Goal: Task Accomplishment & Management: Complete application form

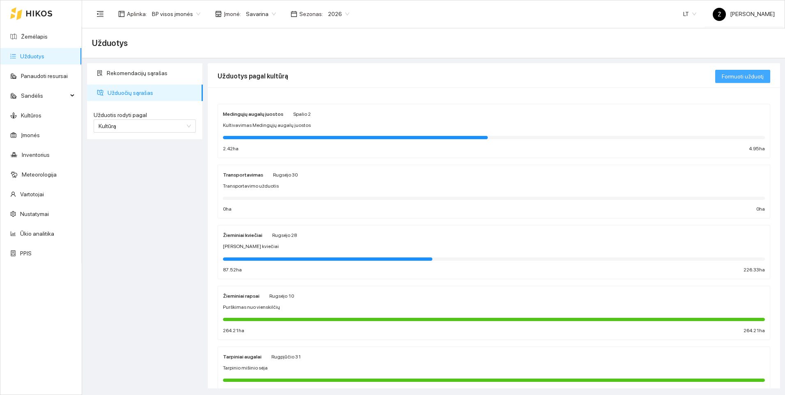
click at [723, 76] on span "Formuoti užduotį" at bounding box center [743, 76] width 42 height 9
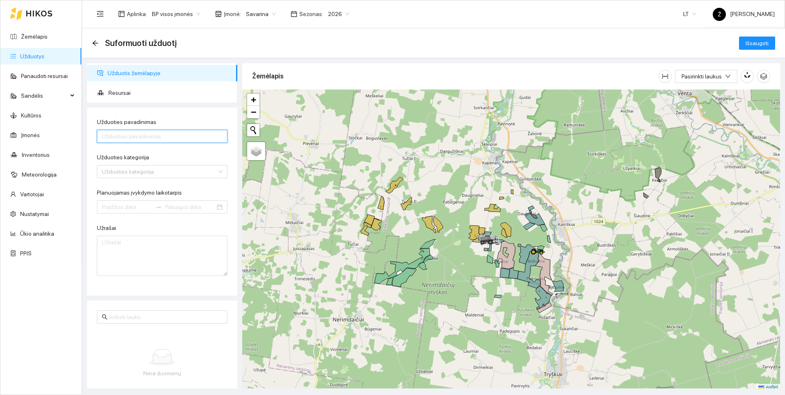
click at [131, 137] on input "Užduoties pavadinimas" at bounding box center [162, 136] width 131 height 13
type input "Dirvinis herbicidas"
click at [134, 172] on input "Užduoties kategorija" at bounding box center [159, 171] width 115 height 12
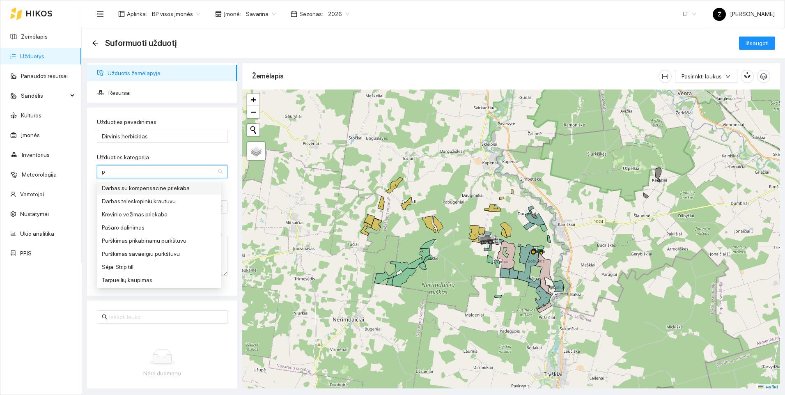
type input "pu"
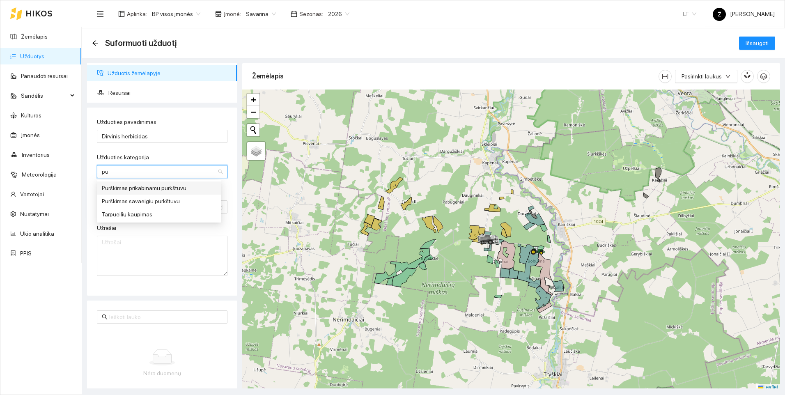
click at [137, 188] on div "Purškimas prikabinamu purkštuvu" at bounding box center [159, 187] width 115 height 9
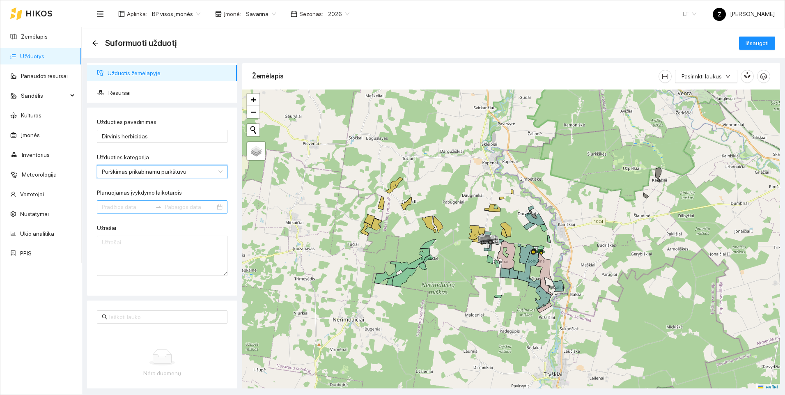
click at [124, 206] on input "Planuojamas įvykdymo laikotarpis" at bounding box center [127, 206] width 50 height 9
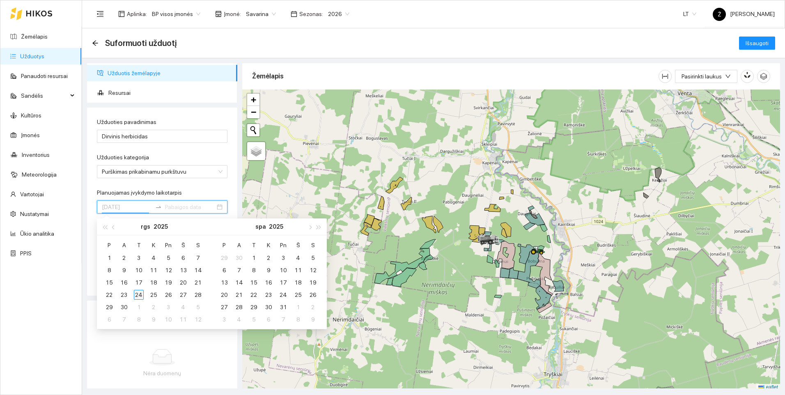
type input "2025-09-24"
click at [140, 295] on div "24" at bounding box center [139, 295] width 10 height 10
type input "2025-09-30"
click at [125, 305] on div "30" at bounding box center [124, 307] width 10 height 10
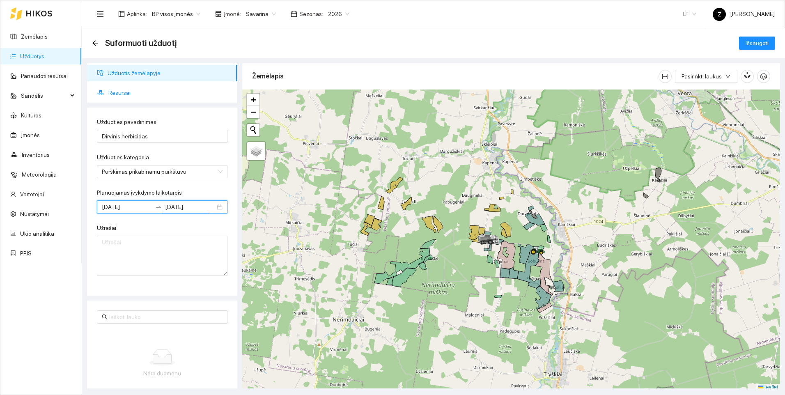
click at [115, 89] on span "Resursai" at bounding box center [169, 93] width 122 height 16
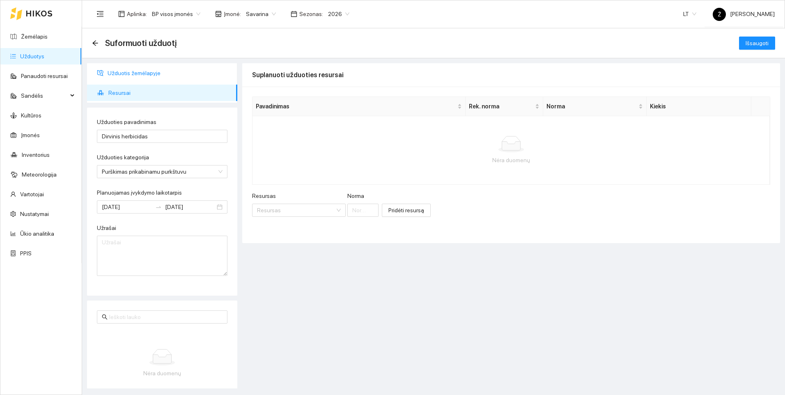
click at [112, 72] on span "Užduotis žemėlapyje" at bounding box center [169, 73] width 123 height 16
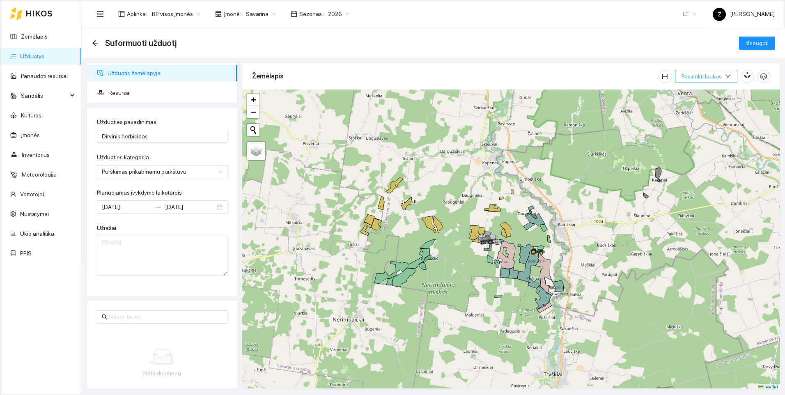
click at [720, 76] on span "Pasirinkti laukus" at bounding box center [701, 76] width 40 height 9
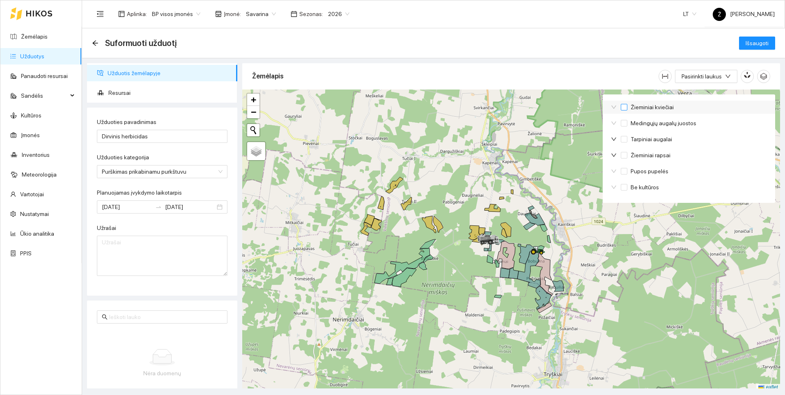
click at [646, 107] on span "Žieminiai kviečiai" at bounding box center [652, 107] width 50 height 9
click at [627, 107] on input "Žieminiai kviečiai" at bounding box center [624, 107] width 7 height 7
checkbox input "true"
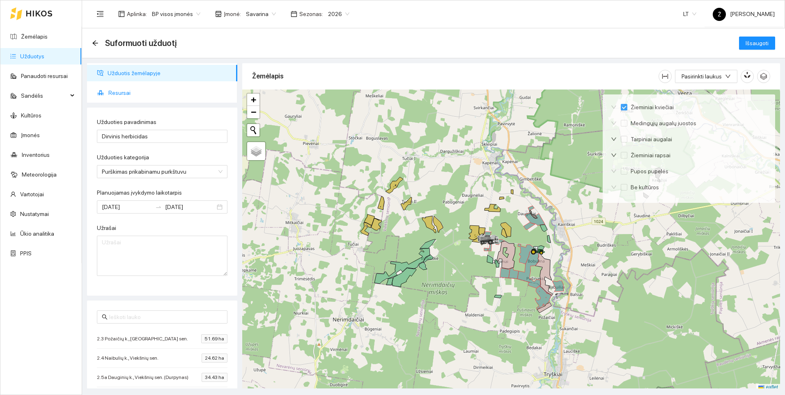
click at [133, 94] on span "Resursai" at bounding box center [169, 93] width 122 height 16
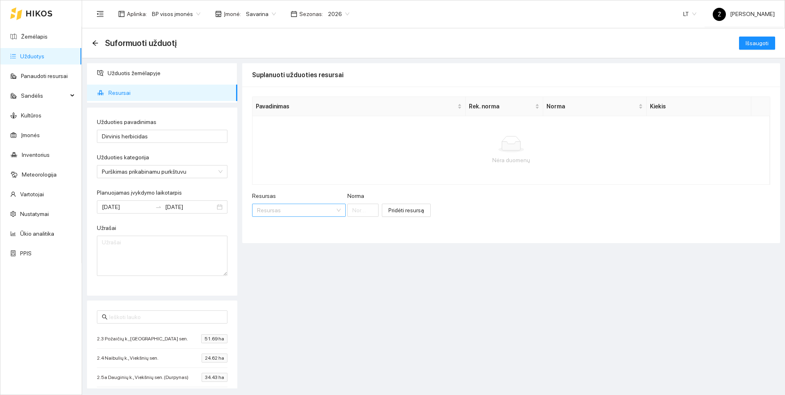
click at [291, 211] on input "Resursas" at bounding box center [296, 210] width 78 height 12
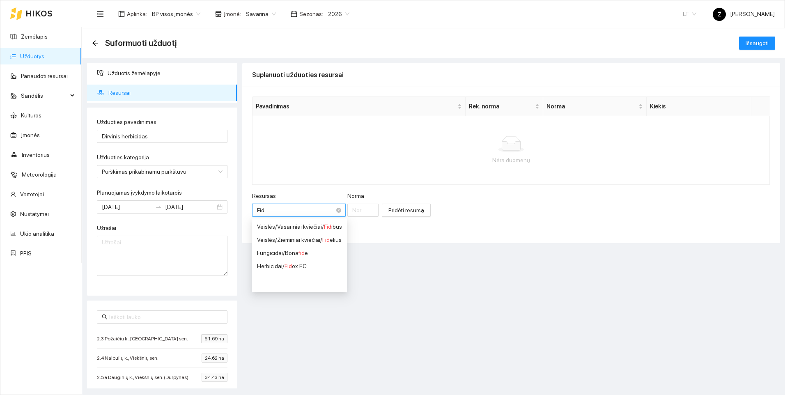
type input "Fido"
click at [291, 226] on span "Fido" at bounding box center [289, 226] width 11 height 7
type input "1"
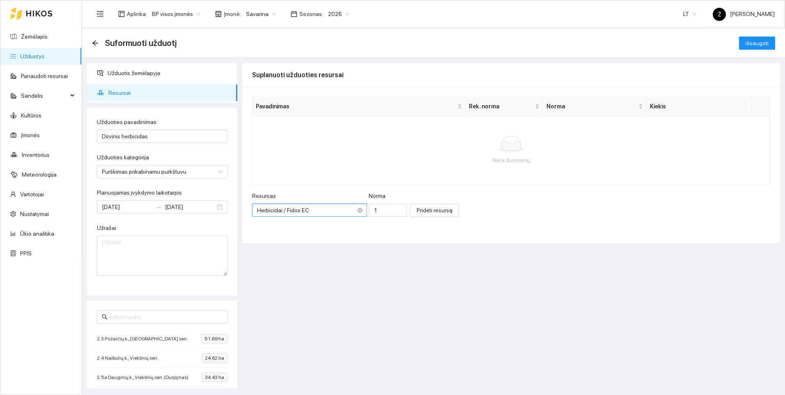
scroll to position [256, 0]
click at [377, 213] on input "1" at bounding box center [388, 210] width 38 height 13
type input "2"
click at [417, 210] on span "Pridėti resursą" at bounding box center [435, 210] width 36 height 9
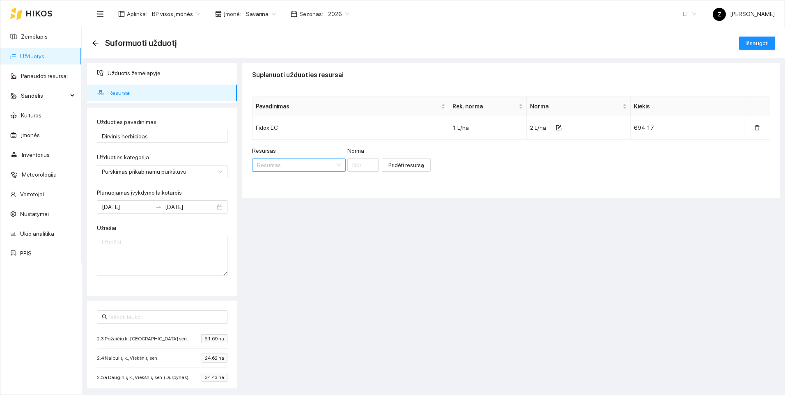
click at [290, 166] on input "Resursas" at bounding box center [296, 165] width 78 height 12
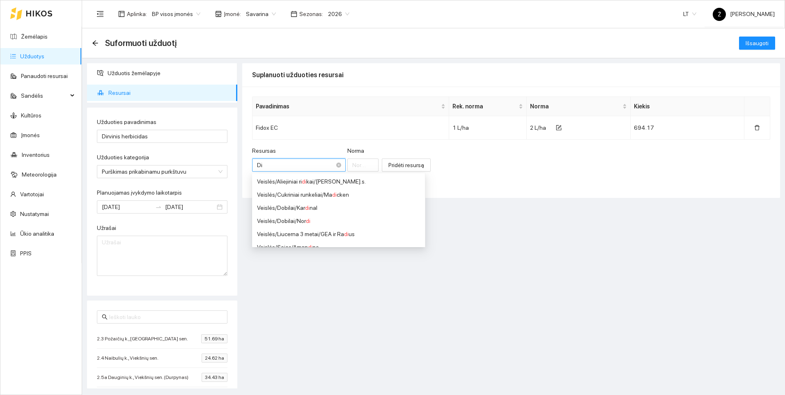
type input "Dif"
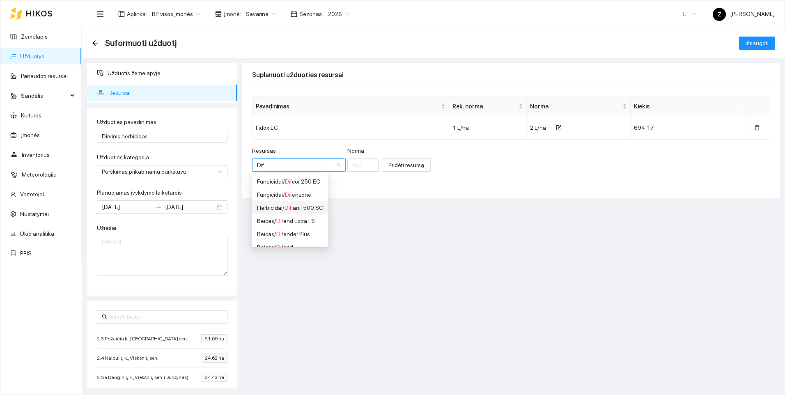
click at [294, 208] on div "Herbicidai / Dif lanil 500 SC" at bounding box center [290, 207] width 66 height 9
type input "1"
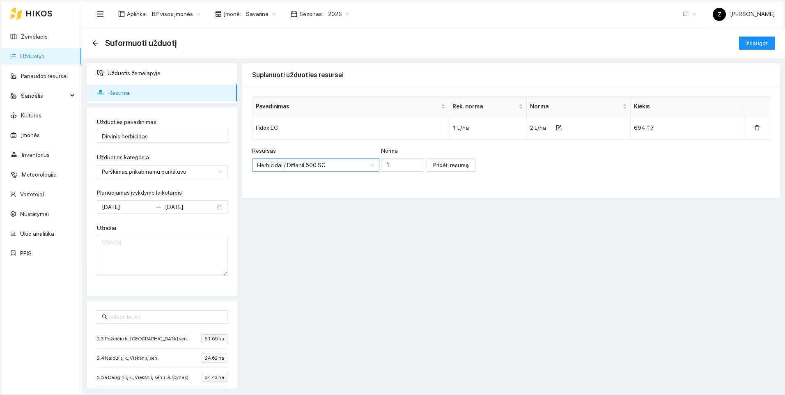
scroll to position [2935, 0]
click at [386, 162] on input "1" at bounding box center [402, 164] width 42 height 13
type input "2"
click at [435, 164] on span "Pridėti resursą" at bounding box center [451, 164] width 36 height 9
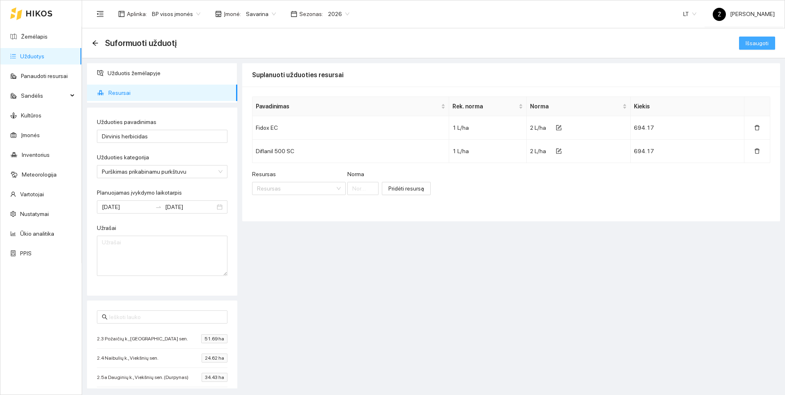
click at [758, 41] on span "Išsaugoti" at bounding box center [756, 43] width 23 height 9
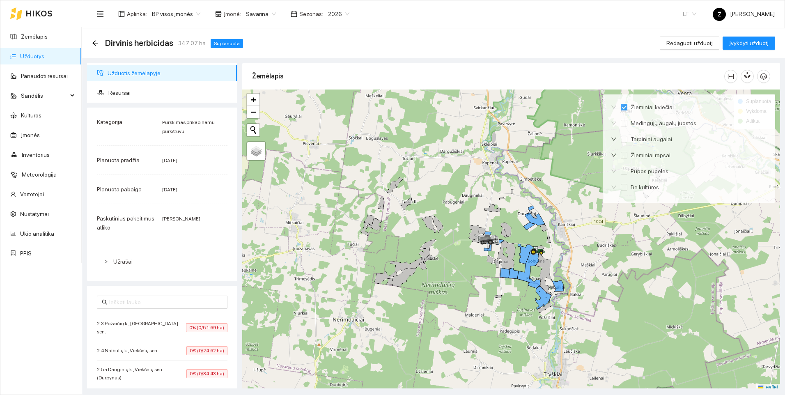
click at [271, 12] on div "Savarina" at bounding box center [261, 13] width 40 height 13
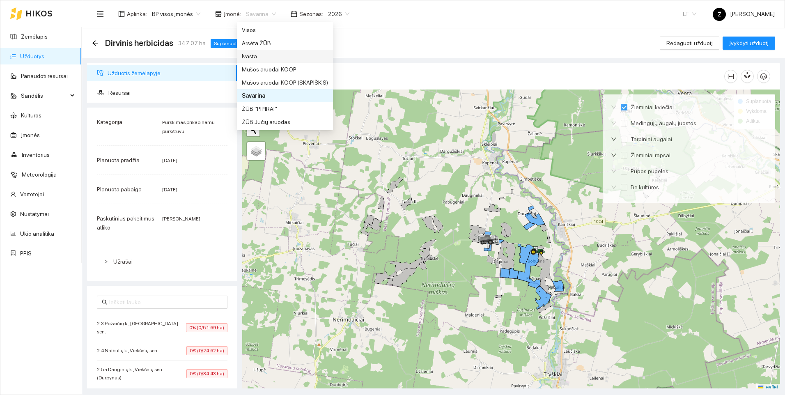
click at [258, 53] on div "Ivasta" at bounding box center [285, 56] width 86 height 9
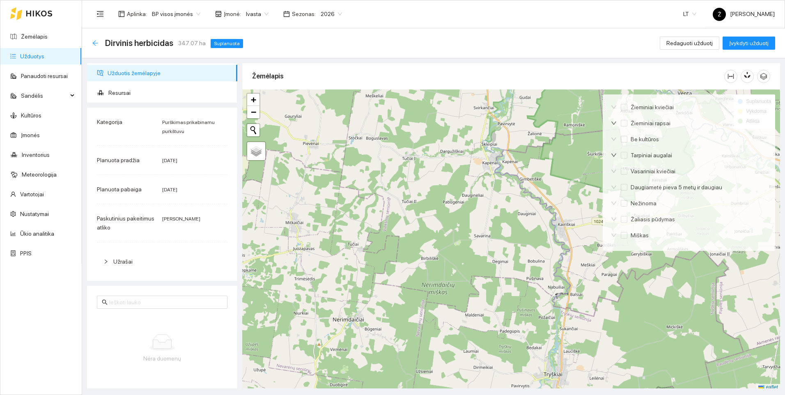
click at [93, 43] on icon "arrow-left" at bounding box center [95, 43] width 7 height 7
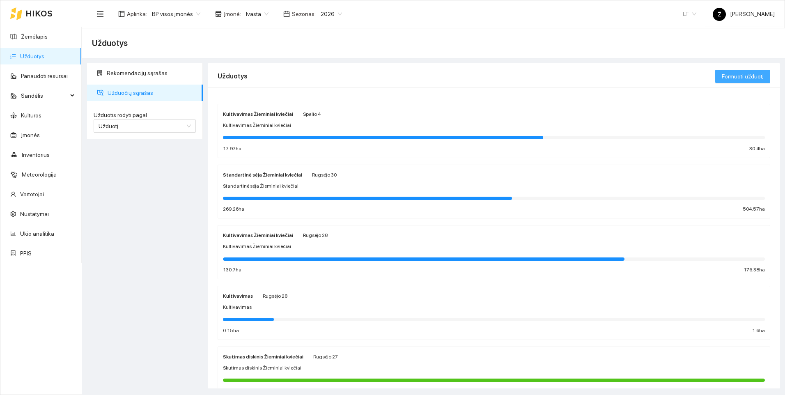
click at [737, 78] on span "Formuoti užduotį" at bounding box center [743, 76] width 42 height 9
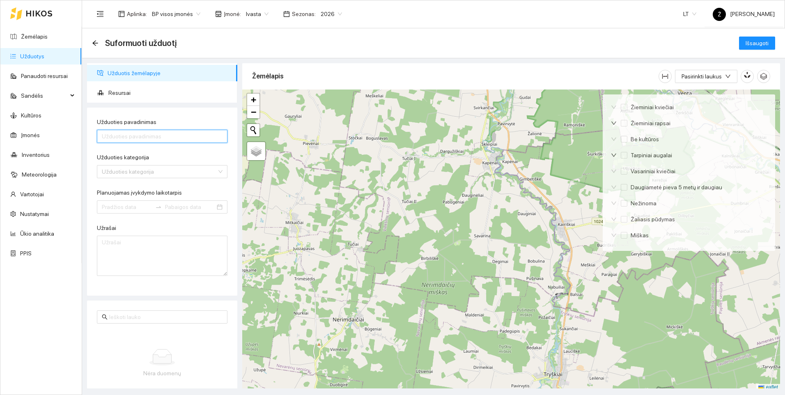
click at [128, 139] on input "Užduoties pavadinimas" at bounding box center [162, 136] width 131 height 13
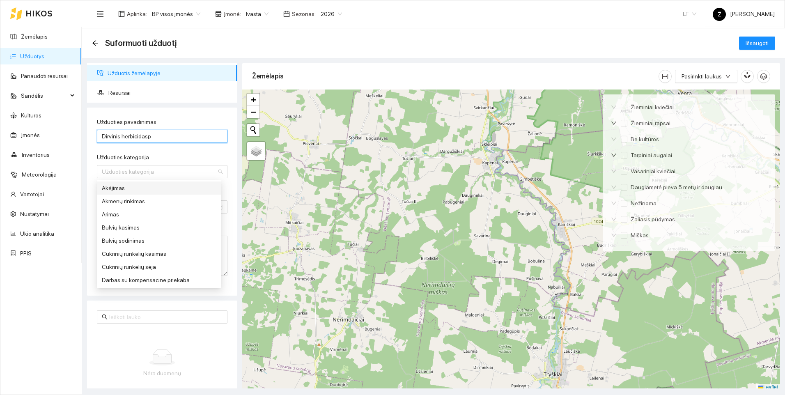
type input "Dirvinis herbicidas"
click at [138, 173] on input "Užduoties kategorija" at bounding box center [159, 171] width 115 height 12
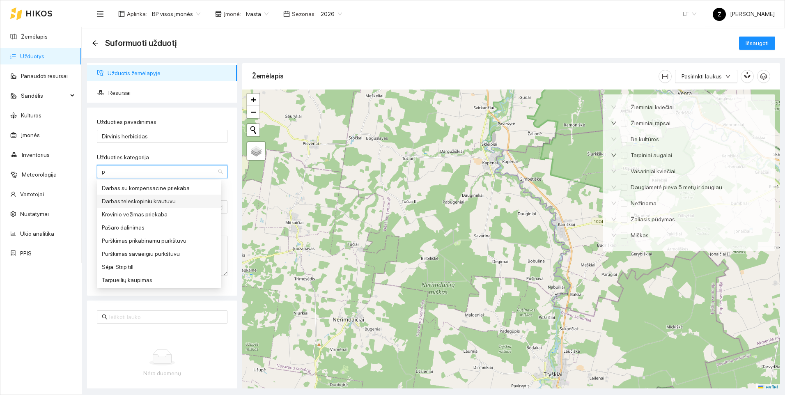
type input "pu"
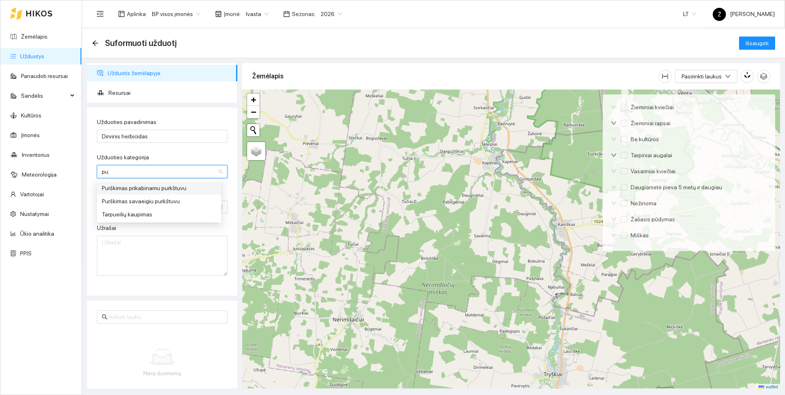
click at [133, 188] on div "Purškimas prikabinamu purkštuvu" at bounding box center [159, 187] width 115 height 9
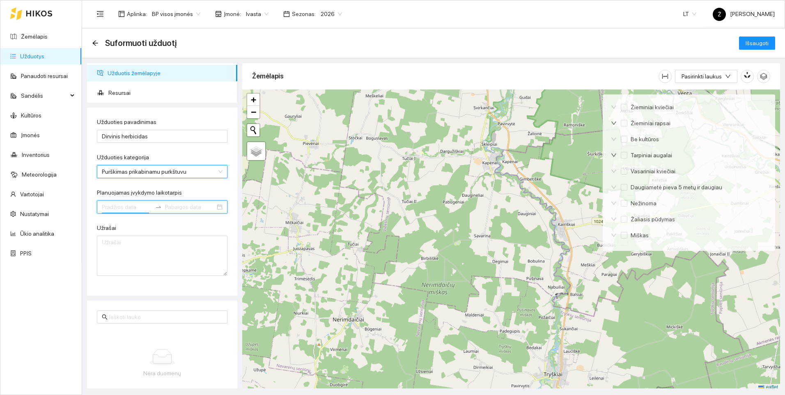
click at [128, 203] on input "Planuojamas įvykdymo laikotarpis" at bounding box center [127, 206] width 50 height 9
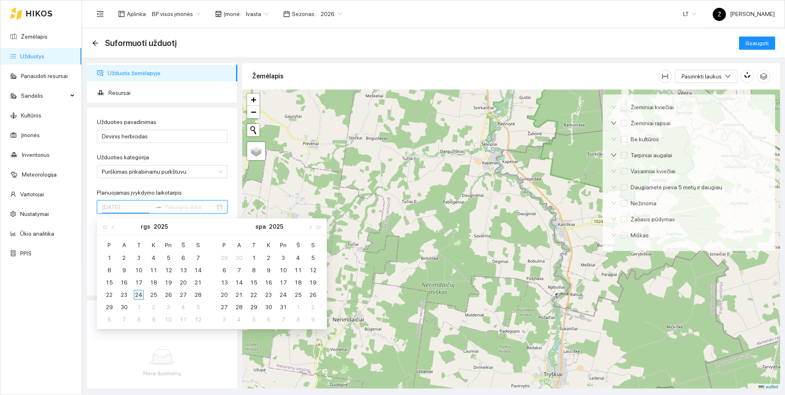
type input "2025-09-24"
click at [142, 292] on div "24" at bounding box center [139, 295] width 10 height 10
type input "2025-09-30"
click at [126, 308] on div "30" at bounding box center [124, 307] width 10 height 10
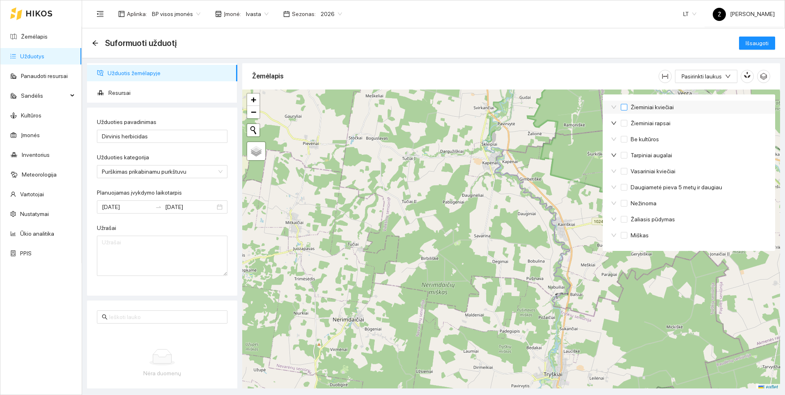
click at [660, 107] on span "Žieminiai kviečiai" at bounding box center [652, 107] width 50 height 9
click at [627, 107] on input "Žieminiai kviečiai" at bounding box center [624, 107] width 7 height 7
checkbox input "true"
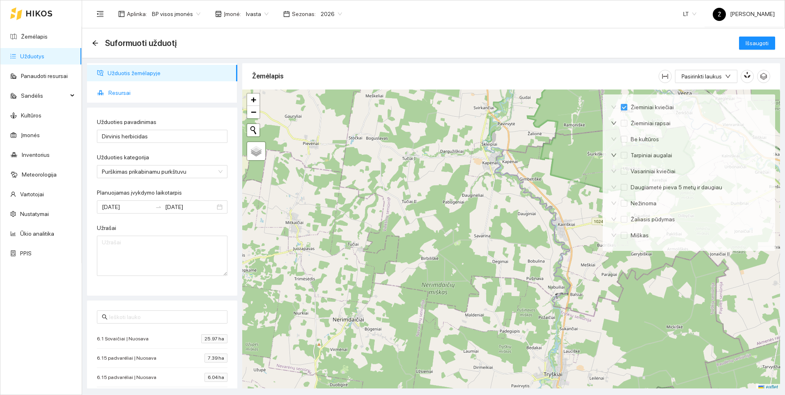
click at [151, 88] on span "Resursai" at bounding box center [169, 93] width 122 height 16
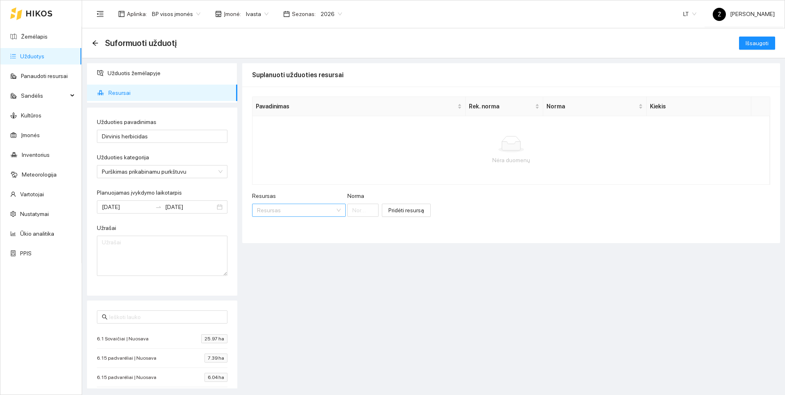
click at [294, 210] on input "Resursas" at bounding box center [296, 210] width 78 height 12
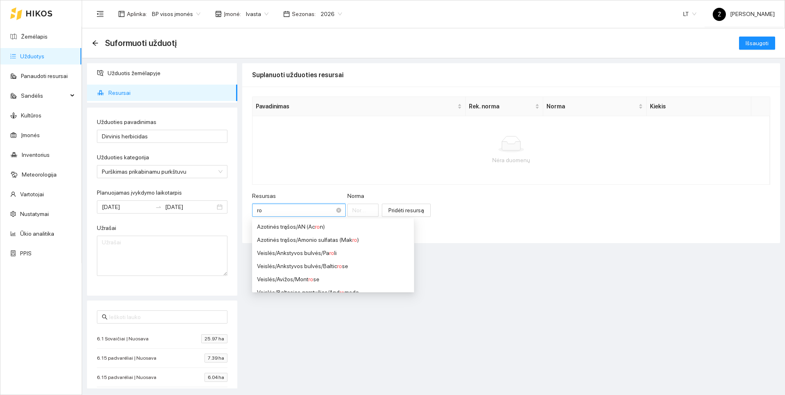
type input "rox"
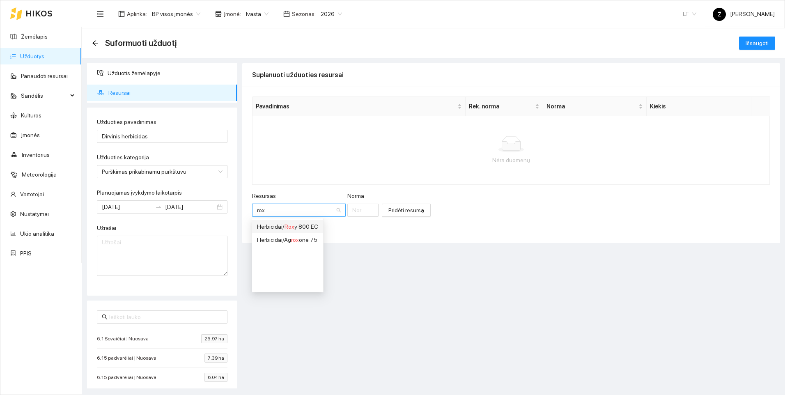
click at [300, 225] on div "Herbicidai / Rox y 800 EC" at bounding box center [287, 226] width 61 height 9
type input "1"
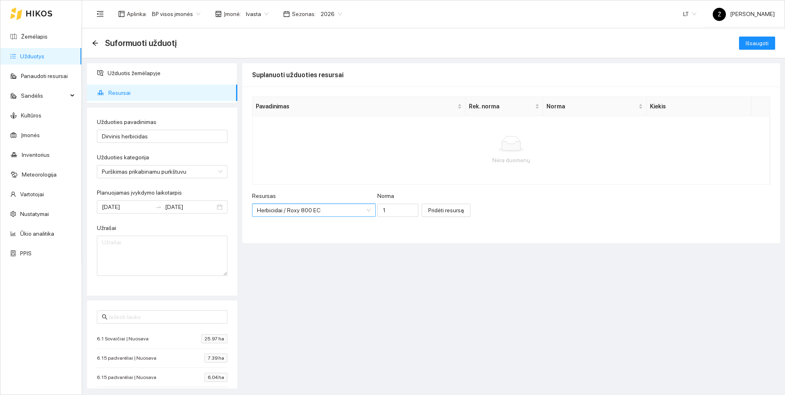
scroll to position [2279, 0]
click at [383, 208] on input "1" at bounding box center [397, 210] width 41 height 13
type input "2"
click at [428, 213] on span "Pridėti resursą" at bounding box center [446, 210] width 36 height 9
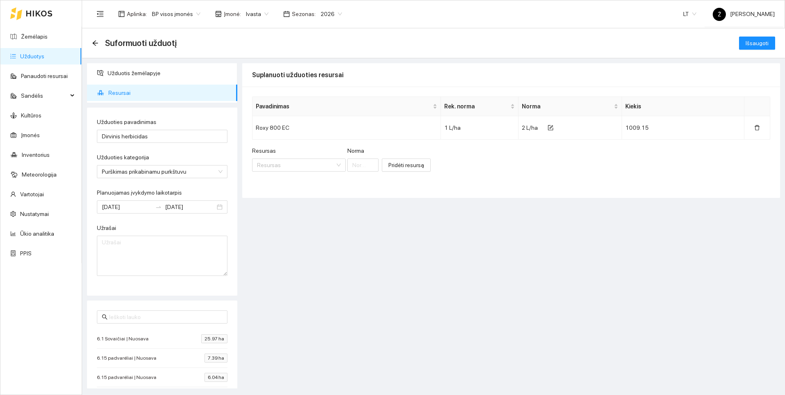
click at [275, 174] on div "Resursas Resursas Norma" at bounding box center [315, 163] width 126 height 35
click at [273, 168] on input "Resursas" at bounding box center [296, 165] width 78 height 12
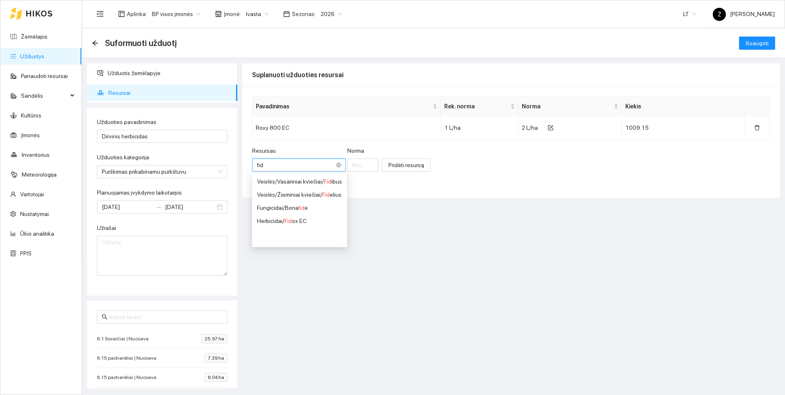
type input "fido"
click at [281, 181] on div "Herbicidai / Fido x EC" at bounding box center [282, 181] width 50 height 9
type input "1"
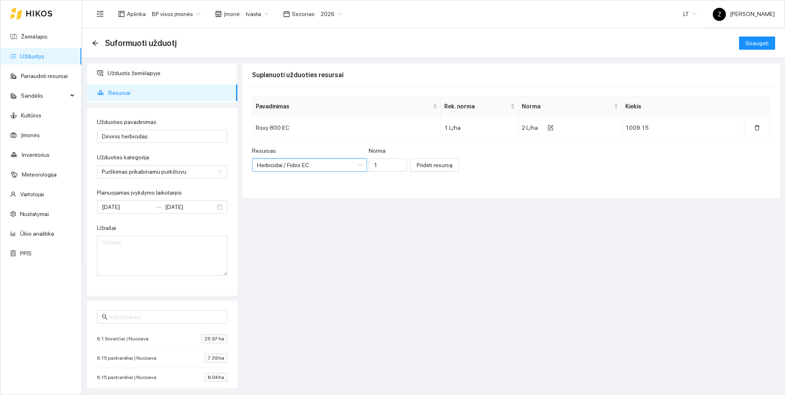
scroll to position [256, 0]
click at [371, 165] on input "1" at bounding box center [388, 164] width 38 height 13
type input "2"
click at [417, 166] on span "Pridėti resursą" at bounding box center [435, 164] width 36 height 9
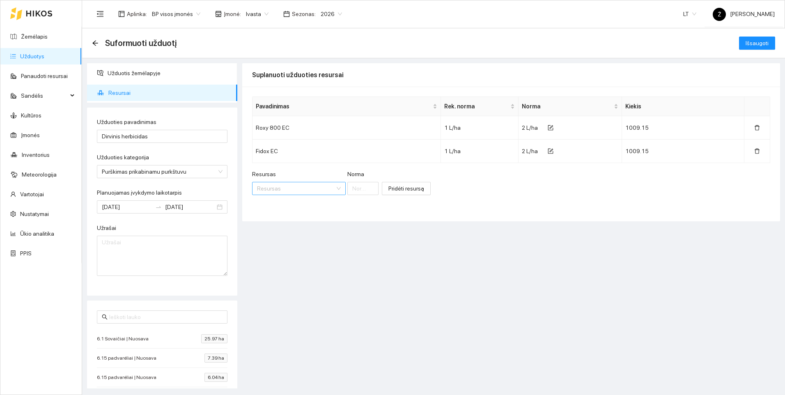
click at [305, 184] on input "Resursas" at bounding box center [296, 188] width 78 height 12
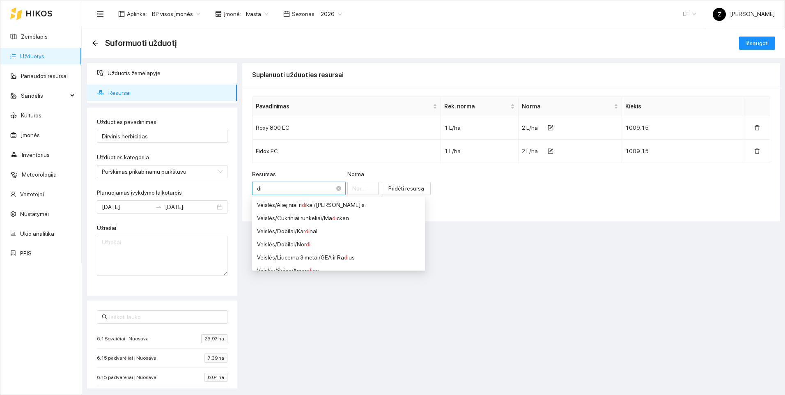
type input "dif"
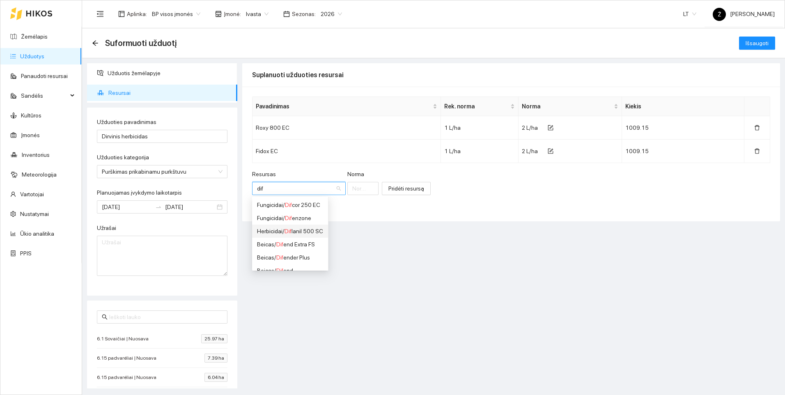
click at [302, 229] on div "Herbicidai / Dif lanil 500 SC" at bounding box center [290, 231] width 66 height 9
type input "1"
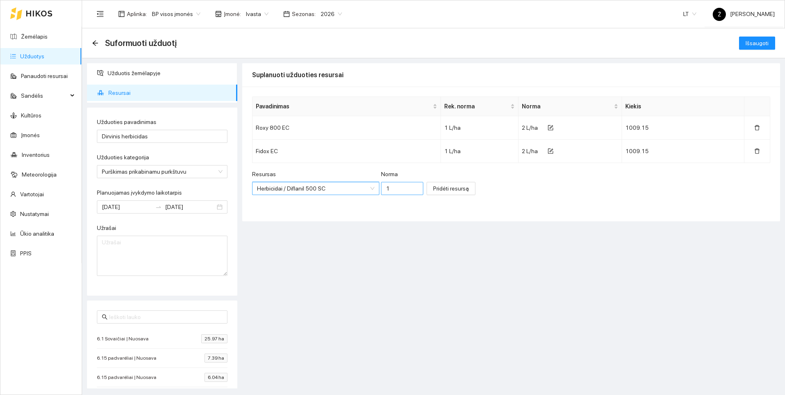
scroll to position [2935, 0]
click at [392, 186] on input "1" at bounding box center [402, 188] width 42 height 13
type input "0.2"
click at [444, 190] on span "Pridėti resursą" at bounding box center [451, 188] width 36 height 9
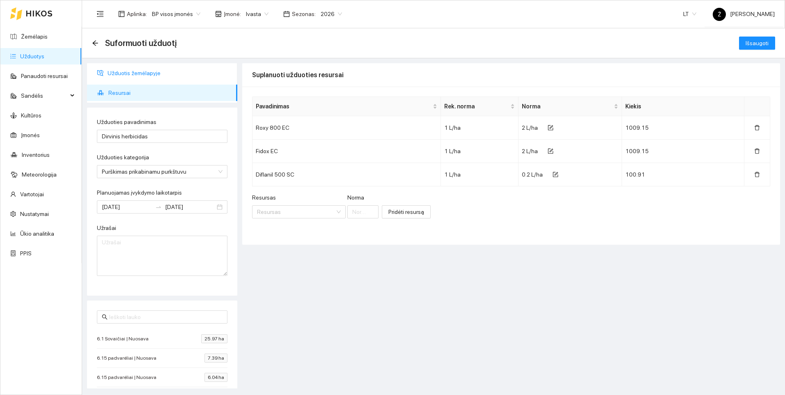
click at [121, 71] on span "Užduotis žemėlapyje" at bounding box center [169, 73] width 123 height 16
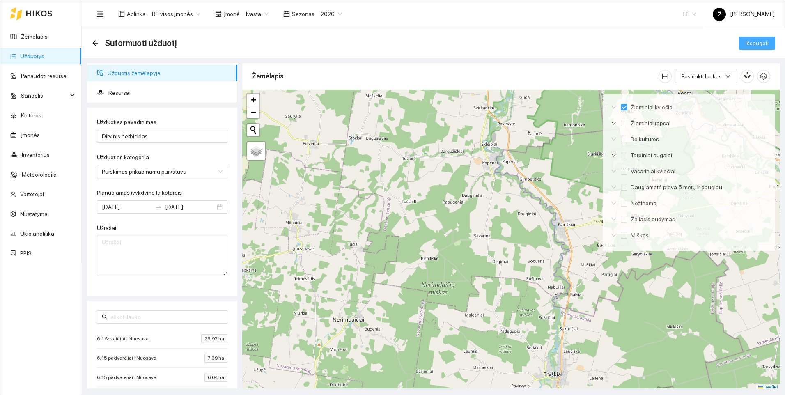
click at [757, 43] on span "Išsaugoti" at bounding box center [756, 43] width 23 height 9
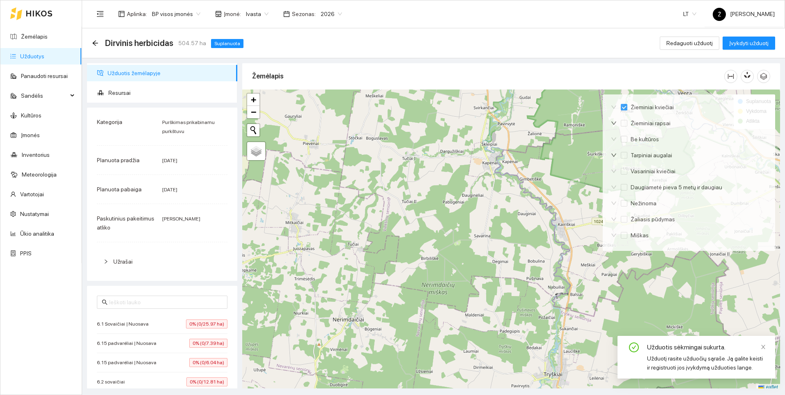
click at [261, 16] on span "Ivasta" at bounding box center [257, 14] width 23 height 12
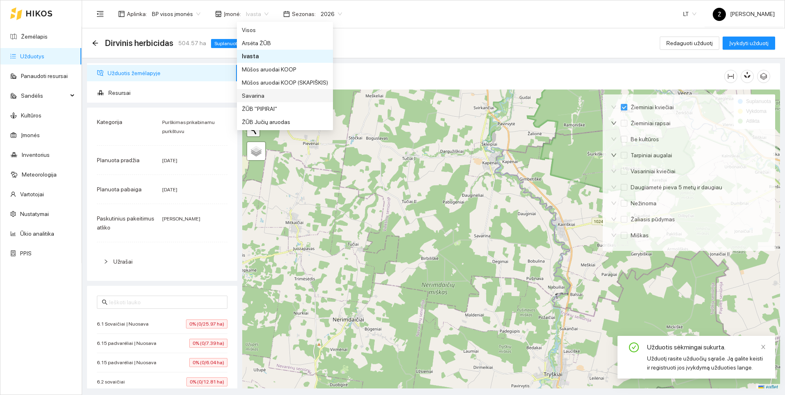
click at [252, 94] on div "Savarina" at bounding box center [285, 95] width 86 height 9
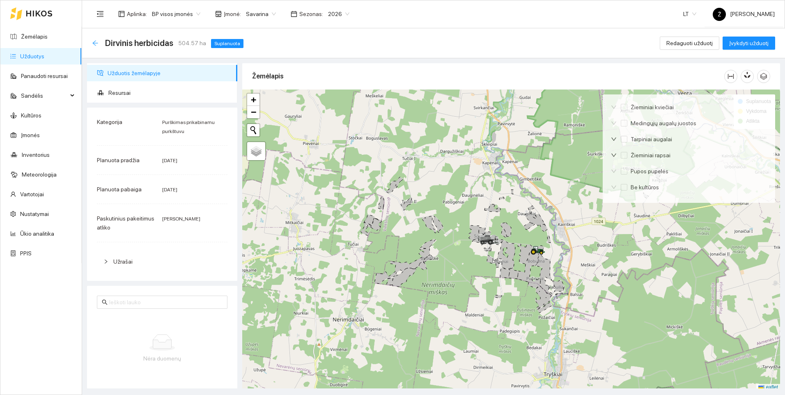
click at [94, 42] on icon "arrow-left" at bounding box center [94, 42] width 5 height 5
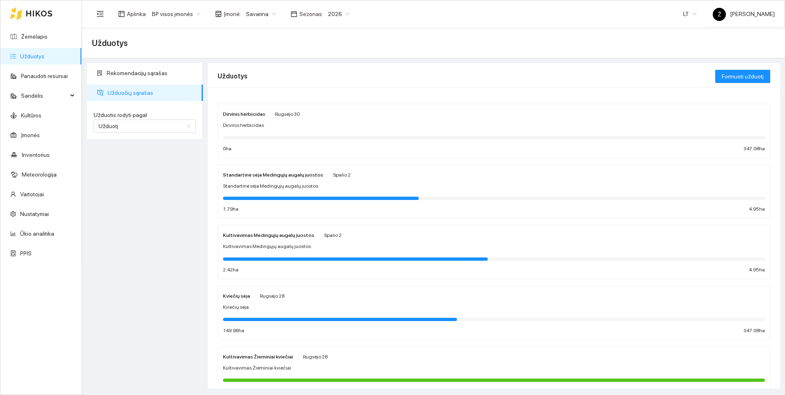
click at [253, 129] on span "Dirvinis herbicidas" at bounding box center [243, 125] width 41 height 8
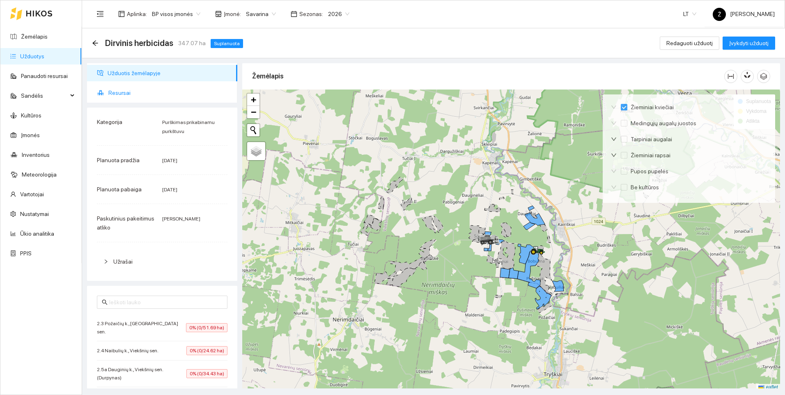
click at [124, 88] on span "Resursai" at bounding box center [169, 93] width 122 height 16
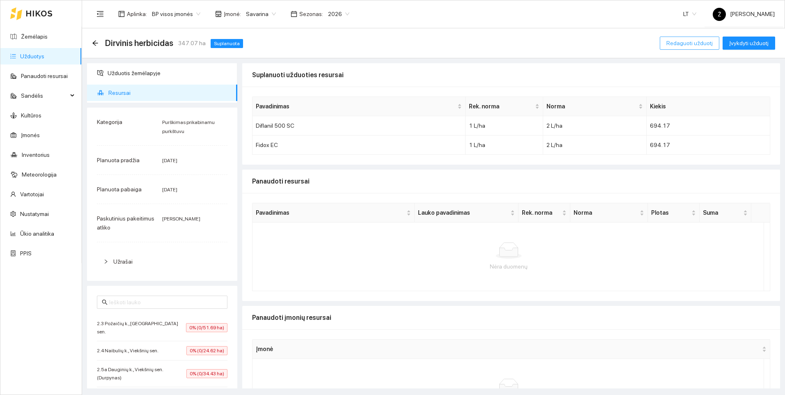
click at [697, 44] on span "Redaguoti užduotį" at bounding box center [689, 43] width 46 height 9
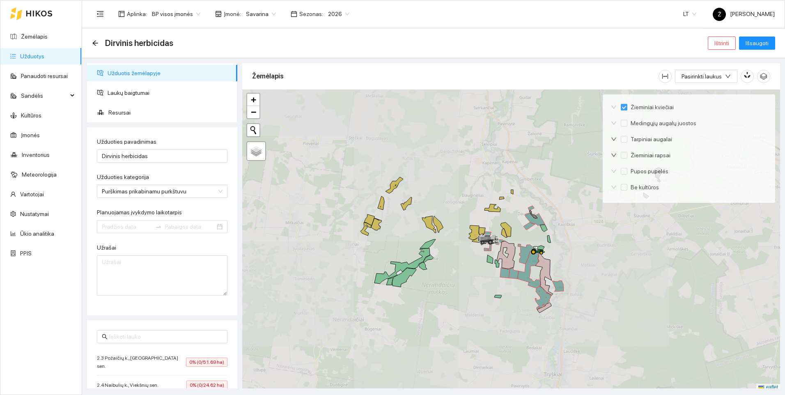
type input "2025-09-24"
type input "2025-09-30"
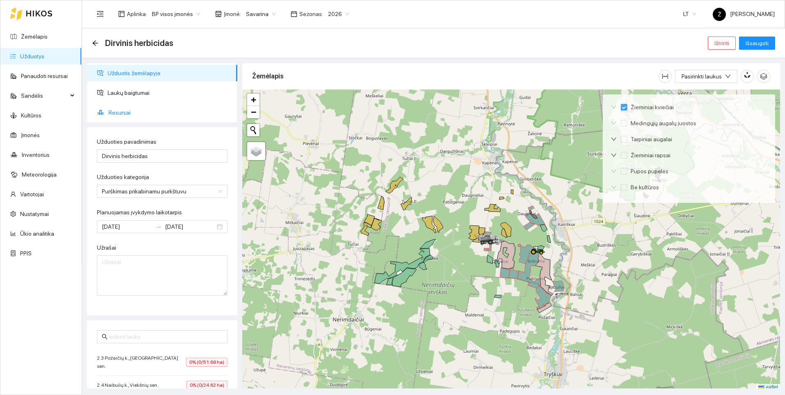
click at [137, 112] on span "Resursai" at bounding box center [169, 112] width 122 height 16
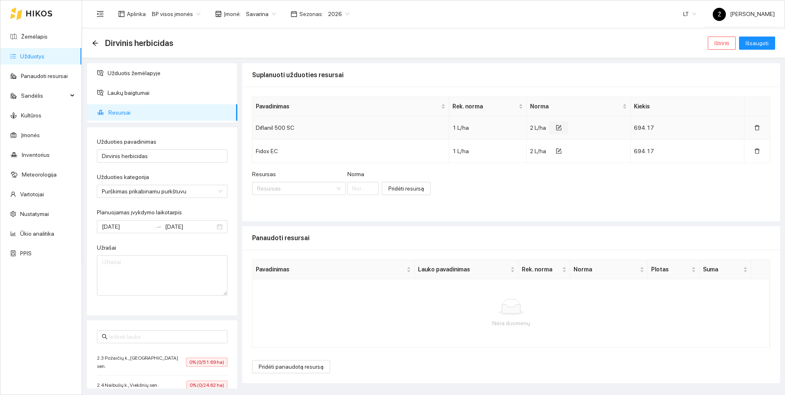
click at [561, 127] on icon "form" at bounding box center [559, 128] width 6 height 6
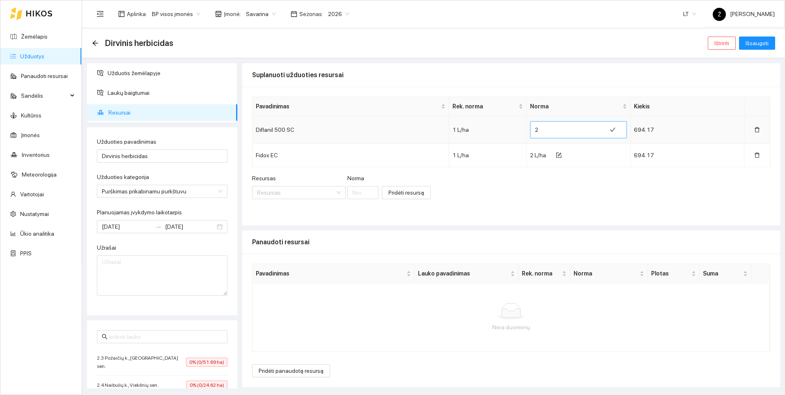
click at [555, 130] on input "2" at bounding box center [568, 129] width 66 height 13
type input "0.2"
click at [610, 130] on icon "check" at bounding box center [612, 130] width 6 height 6
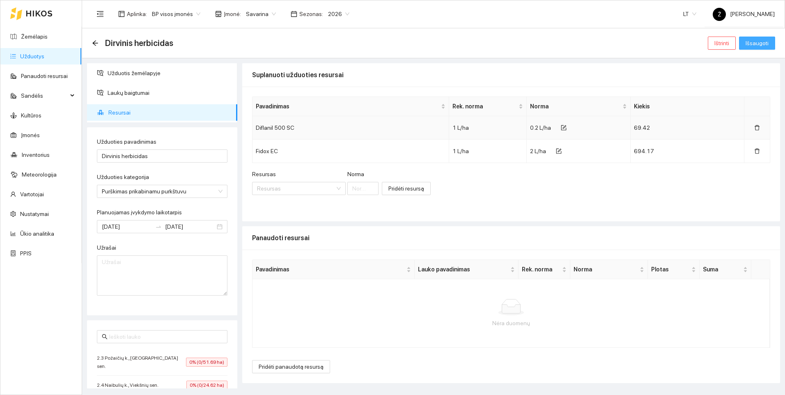
click at [767, 41] on span "Išsaugoti" at bounding box center [756, 43] width 23 height 9
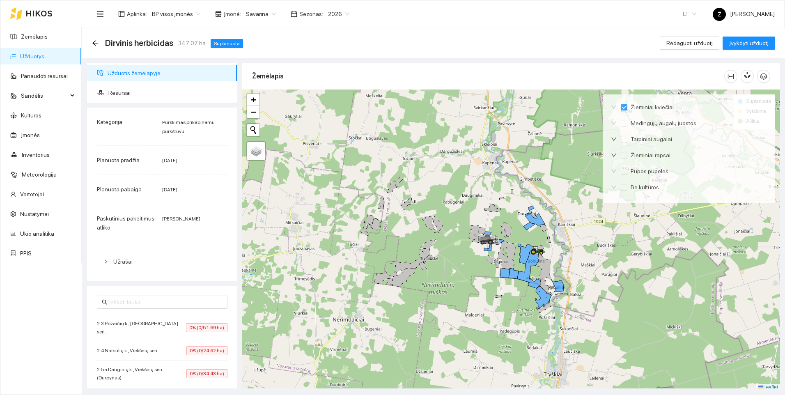
click at [525, 59] on div "Užduotis žemėlapyje Resursai Kategorija Purškimas prikabinamu purkštuvu Planuot…" at bounding box center [431, 223] width 703 height 330
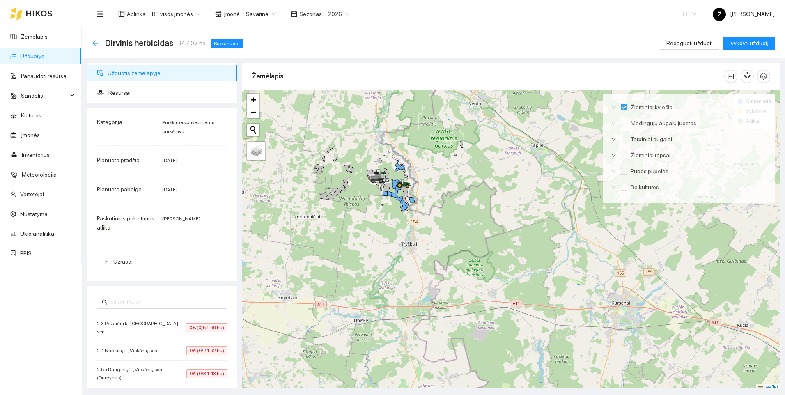
click at [96, 45] on icon "arrow-left" at bounding box center [95, 43] width 7 height 7
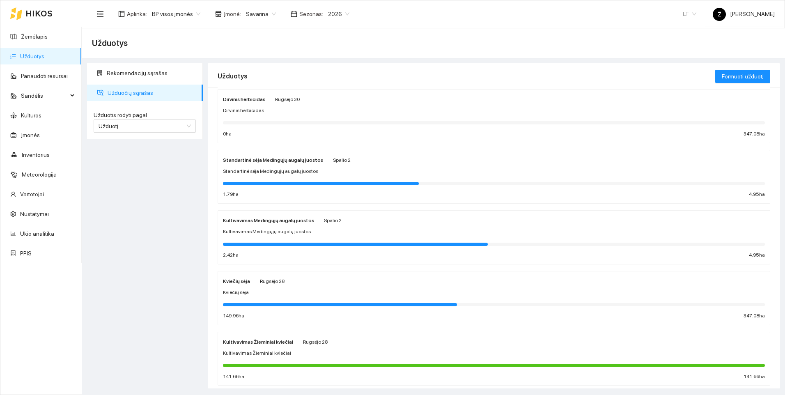
scroll to position [41, 0]
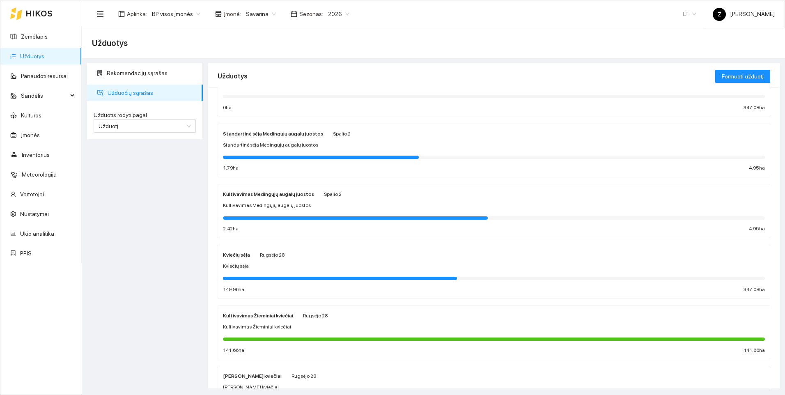
click at [266, 14] on span "Savarina" at bounding box center [261, 14] width 30 height 12
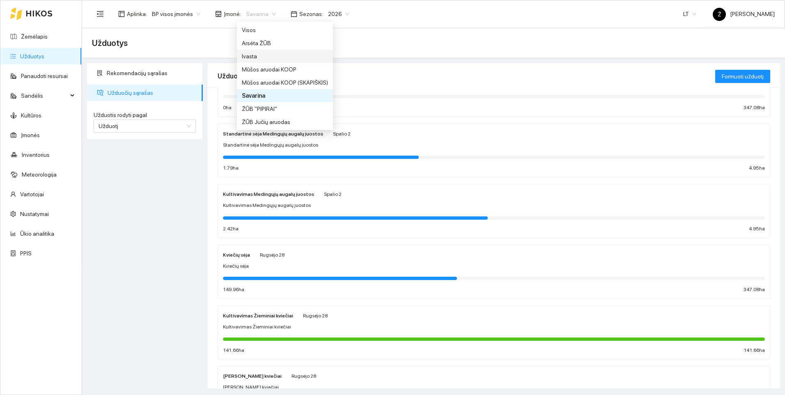
click at [250, 57] on div "Ivasta" at bounding box center [285, 56] width 86 height 9
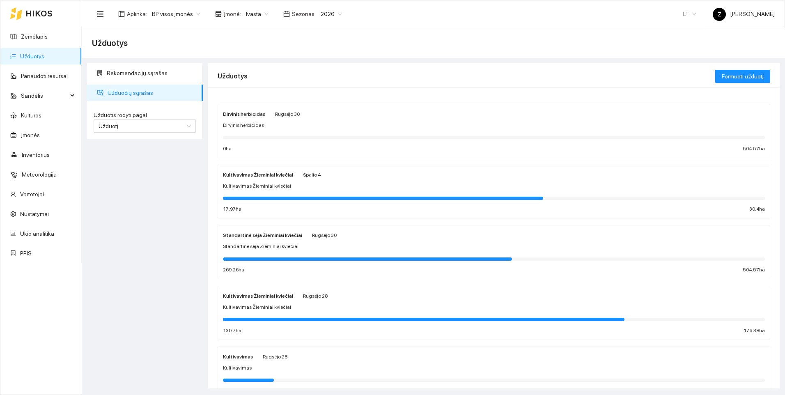
click at [275, 126] on div "Dirvinis herbicidas" at bounding box center [494, 125] width 542 height 8
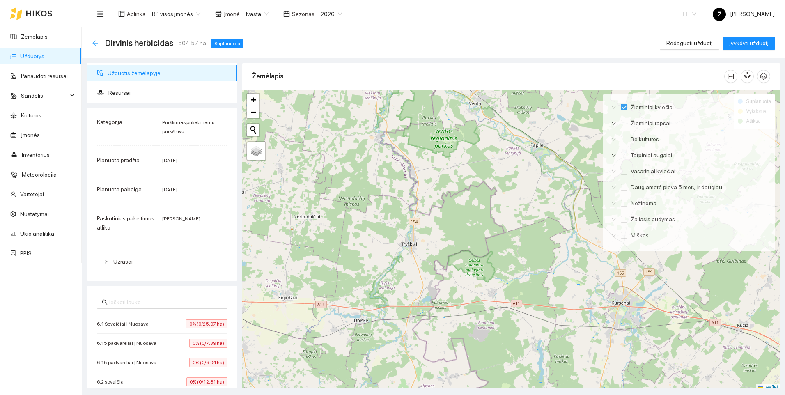
click at [96, 43] on icon "arrow-left" at bounding box center [94, 42] width 5 height 5
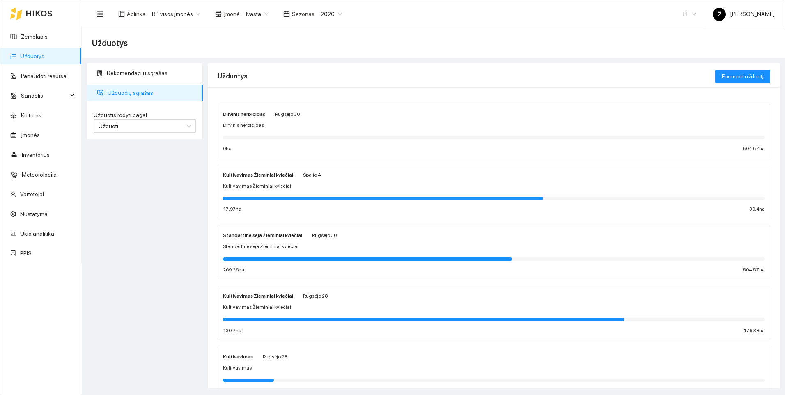
click at [34, 55] on link "Užduotys" at bounding box center [32, 56] width 24 height 7
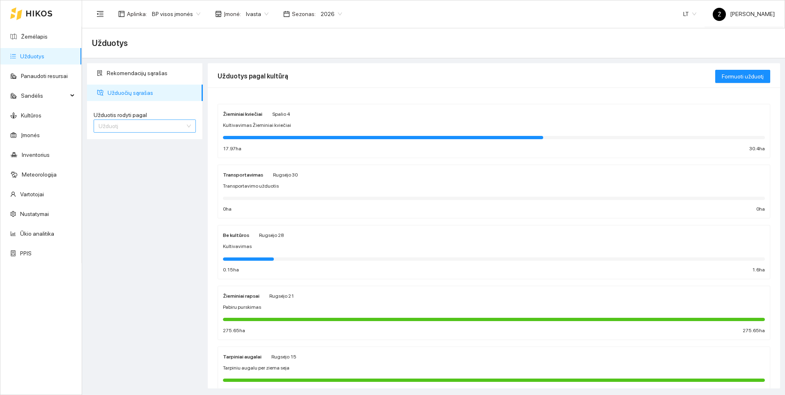
click at [119, 129] on span "Užduotį" at bounding box center [144, 126] width 92 height 12
click at [109, 155] on span "Kultūrą" at bounding box center [107, 155] width 18 height 7
click at [236, 124] on span "Kultivavimas Žieminiai kviečiai" at bounding box center [257, 125] width 68 height 8
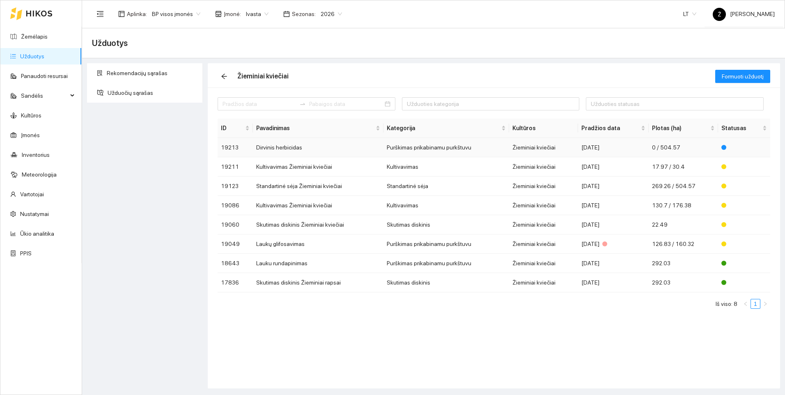
click at [242, 151] on td "19213" at bounding box center [235, 147] width 35 height 19
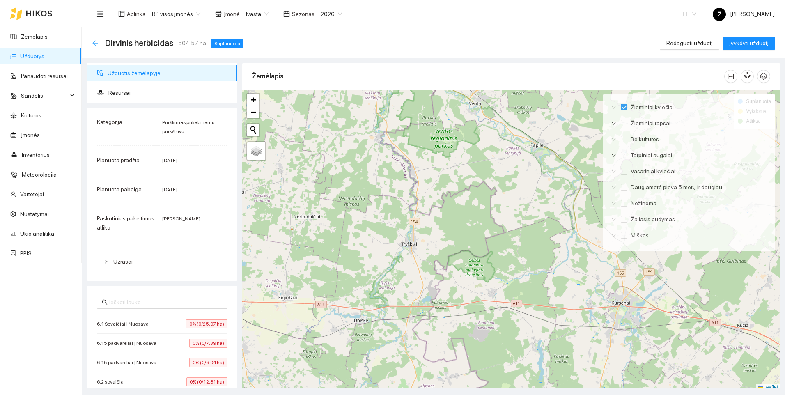
click at [92, 43] on icon "arrow-left" at bounding box center [95, 43] width 7 height 7
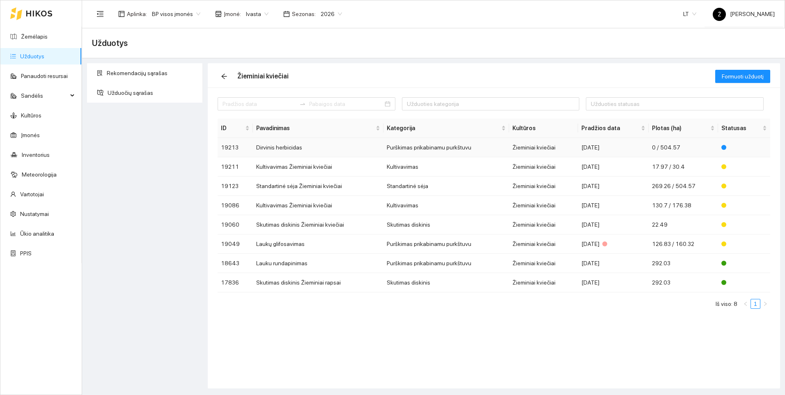
click at [341, 152] on td "Dirvinis herbicidas" at bounding box center [318, 147] width 131 height 19
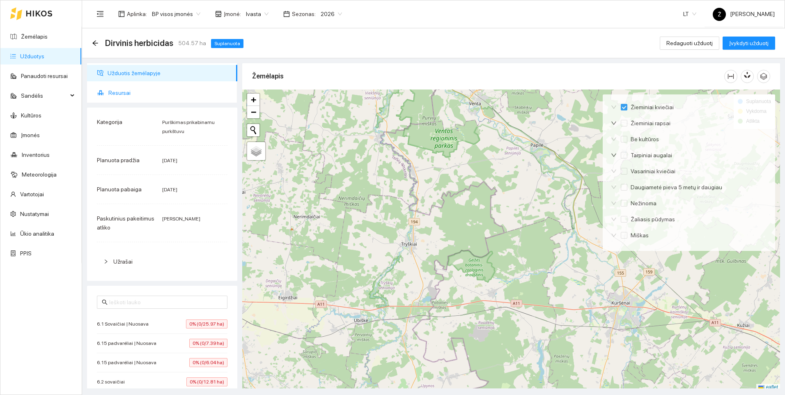
click at [137, 92] on span "Resursai" at bounding box center [169, 93] width 122 height 16
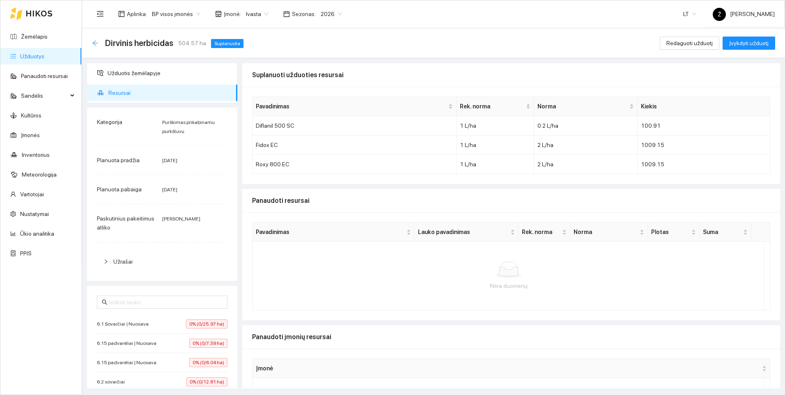
click at [96, 43] on icon "arrow-left" at bounding box center [94, 42] width 5 height 5
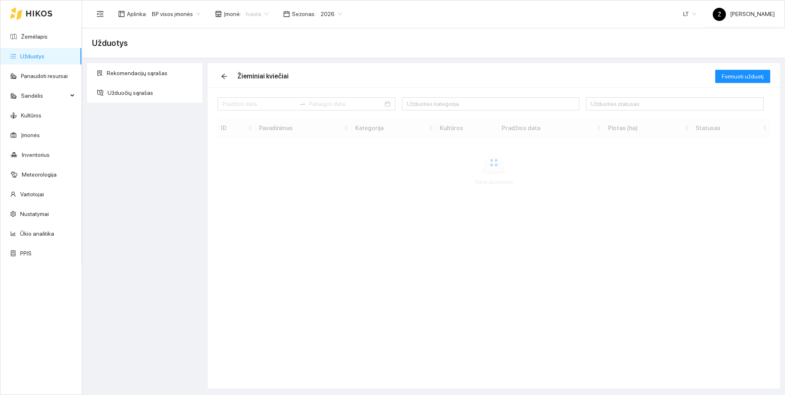
click at [260, 15] on span "Ivasta" at bounding box center [257, 14] width 23 height 12
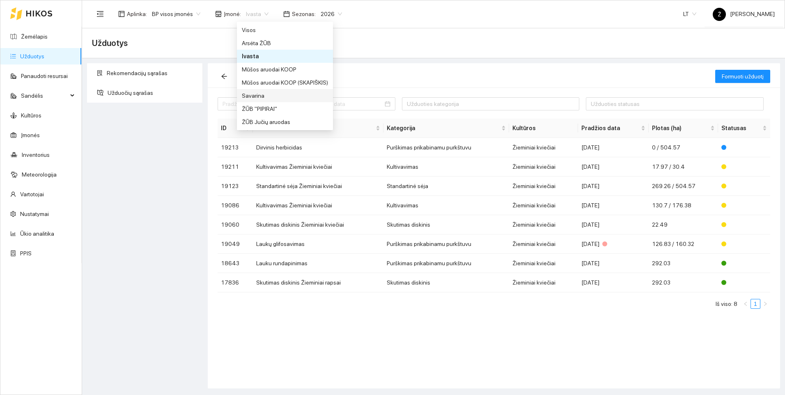
click at [249, 93] on div "Savarina" at bounding box center [285, 95] width 86 height 9
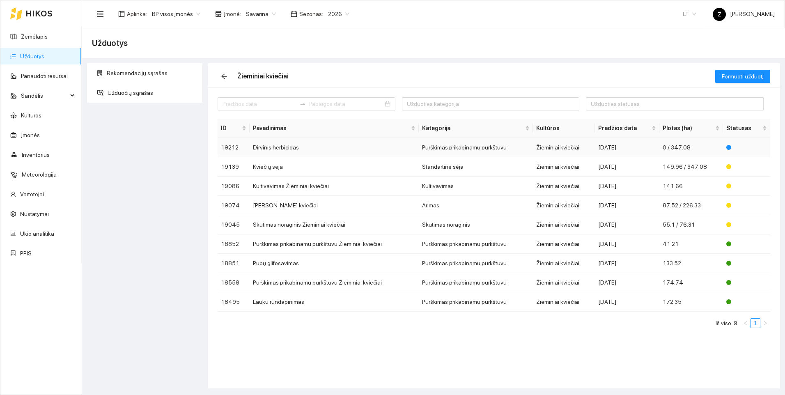
click at [266, 144] on td "Dirvinis herbicidas" at bounding box center [335, 147] width 170 height 19
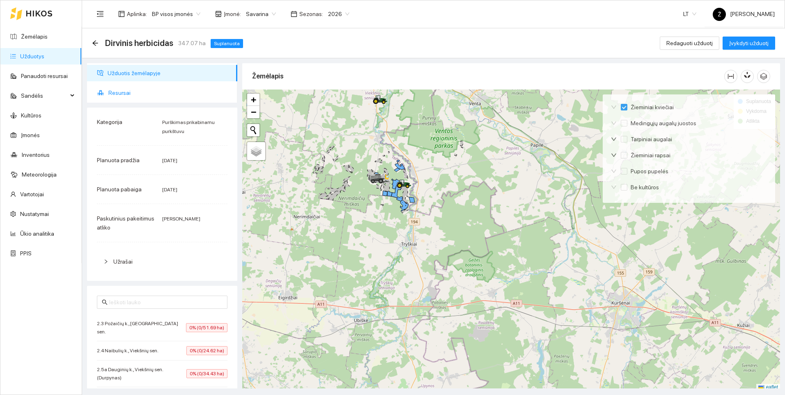
click at [128, 89] on span "Resursai" at bounding box center [169, 93] width 122 height 16
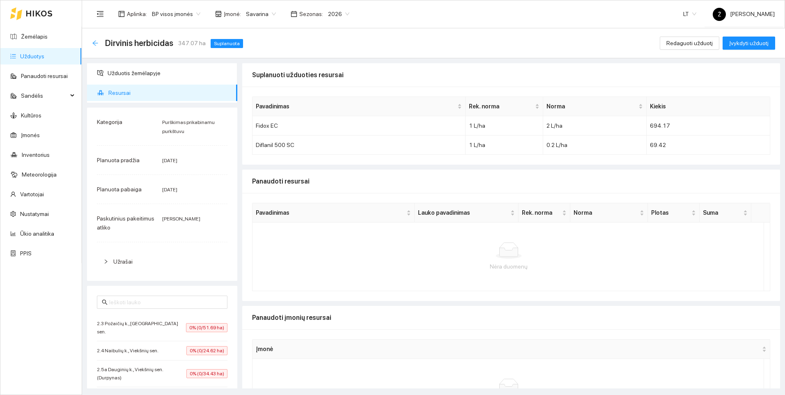
click at [98, 40] on icon "arrow-left" at bounding box center [95, 43] width 7 height 7
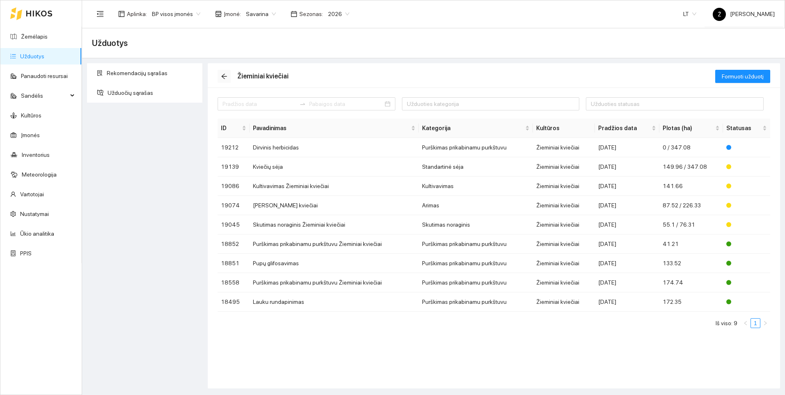
click at [220, 73] on span "arrow-left" at bounding box center [224, 76] width 12 height 7
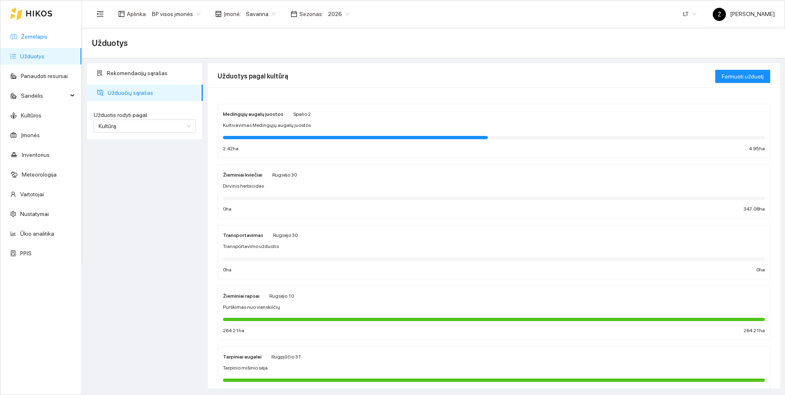
click at [44, 35] on link "Žemėlapis" at bounding box center [34, 36] width 27 height 7
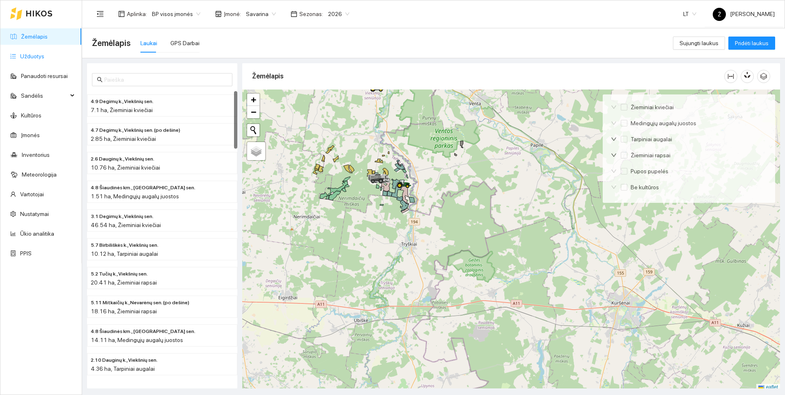
click at [37, 60] on link "Užduotys" at bounding box center [32, 56] width 24 height 7
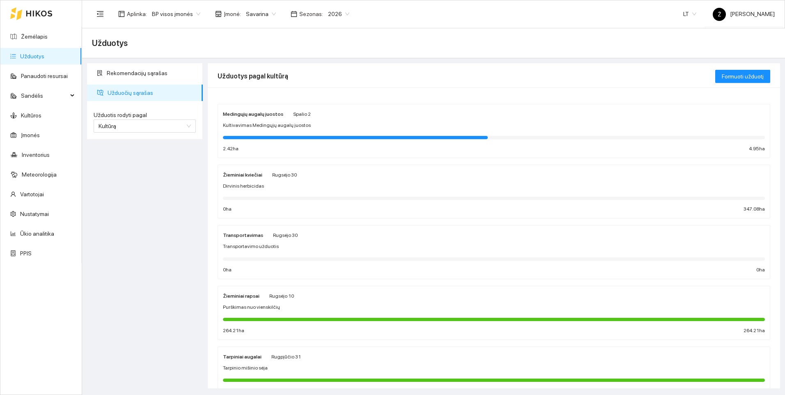
click at [294, 133] on div at bounding box center [494, 137] width 542 height 9
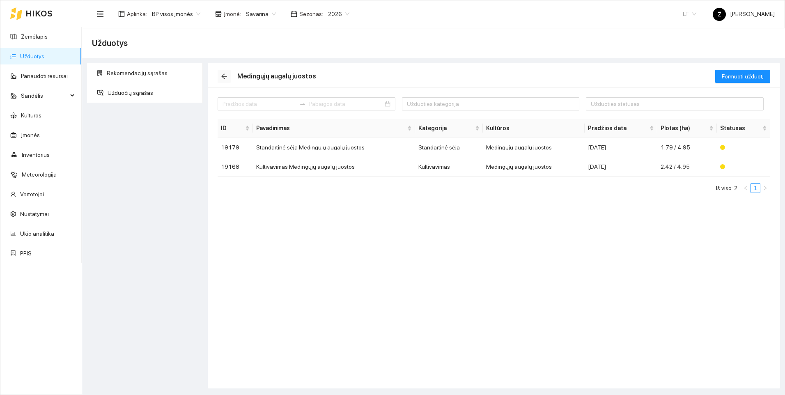
click at [221, 73] on icon "arrow-left" at bounding box center [224, 76] width 7 height 7
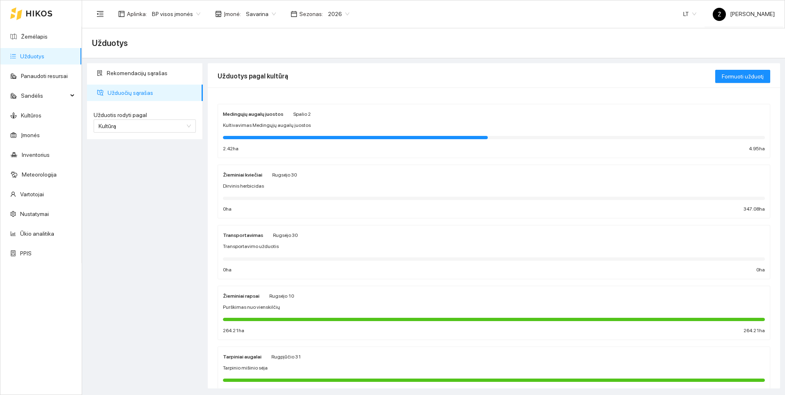
click at [304, 47] on div "Užduotys" at bounding box center [433, 43] width 683 height 16
click at [268, 9] on span "Savarina" at bounding box center [261, 14] width 30 height 12
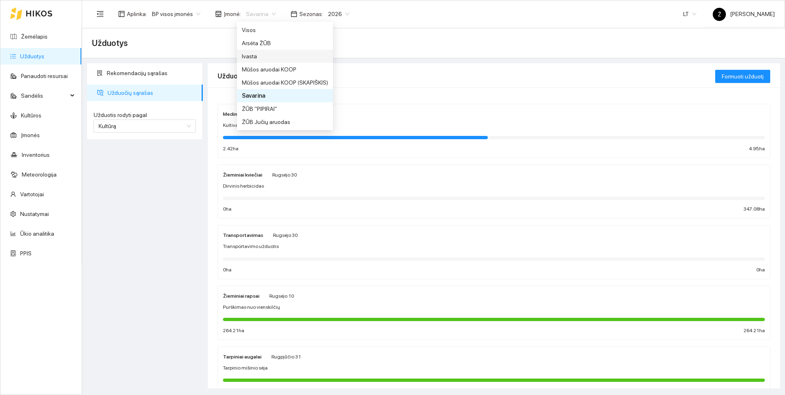
click at [257, 53] on div "Ivasta" at bounding box center [285, 56] width 86 height 9
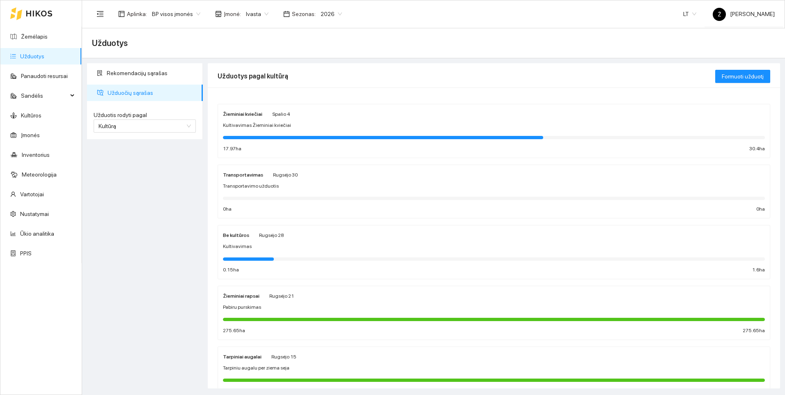
click at [279, 124] on span "Kultivavimas Žieminiai kviečiai" at bounding box center [257, 125] width 68 height 8
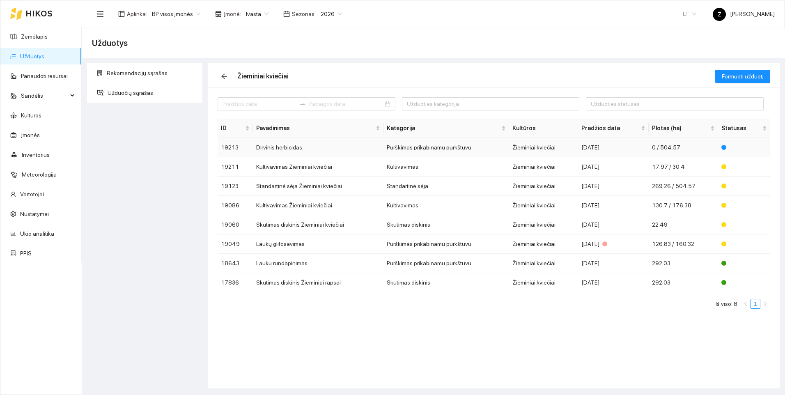
click at [287, 147] on td "Dirvinis herbicidas" at bounding box center [318, 147] width 131 height 19
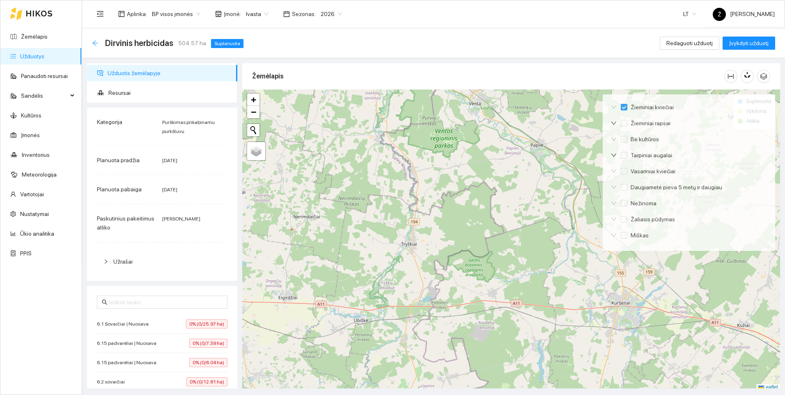
click at [96, 42] on icon "arrow-left" at bounding box center [95, 43] width 7 height 7
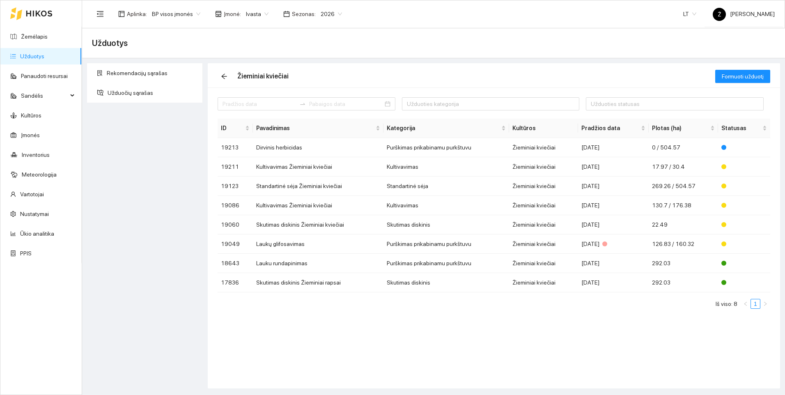
click at [166, 140] on div "Rekomendacijų sąrašas Užduočių sąrašas" at bounding box center [145, 225] width 121 height 325
click at [271, 246] on td "Laukų glifosavimas" at bounding box center [318, 243] width 131 height 19
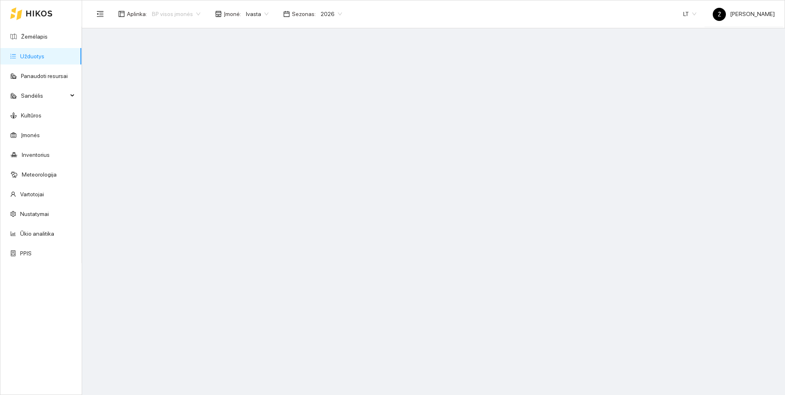
click at [197, 15] on span "BP visos įmonės" at bounding box center [176, 14] width 48 height 12
click at [179, 40] on div "Ivasta aplinka" at bounding box center [174, 43] width 46 height 9
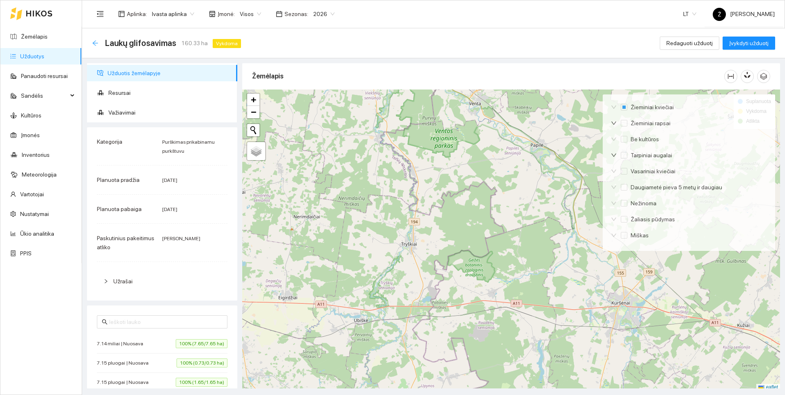
click at [96, 41] on icon "arrow-left" at bounding box center [95, 43] width 7 height 7
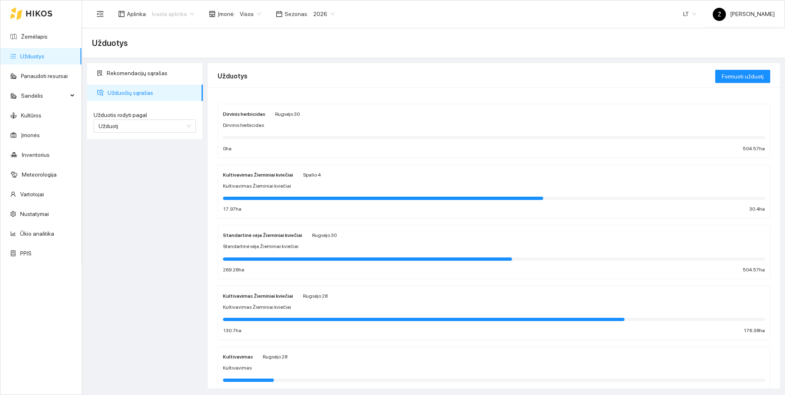
click at [177, 14] on span "Ivasta aplinka" at bounding box center [173, 14] width 42 height 12
click at [168, 31] on div "BP visos įmonės" at bounding box center [173, 29] width 44 height 9
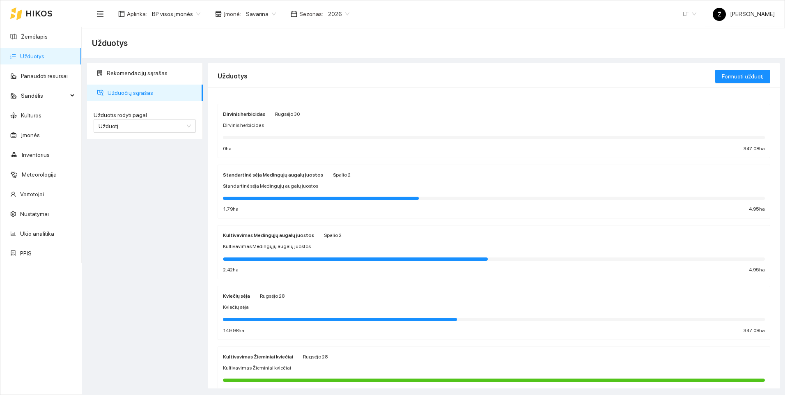
click at [163, 311] on div "Rekomendacijų sąrašas Užduočių sąrašas Užduotis rodyti pagal Užduotį Užduotis r…" at bounding box center [145, 225] width 121 height 325
click at [46, 38] on link "Žemėlapis" at bounding box center [34, 36] width 27 height 7
